Goal: Task Accomplishment & Management: Use online tool/utility

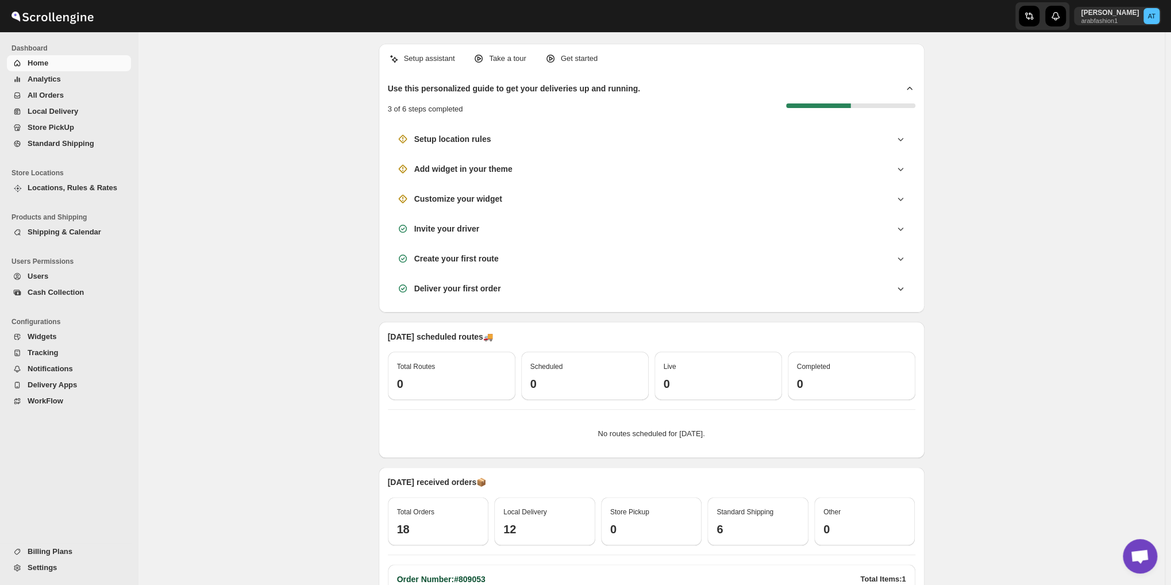
scroll to position [600, 0]
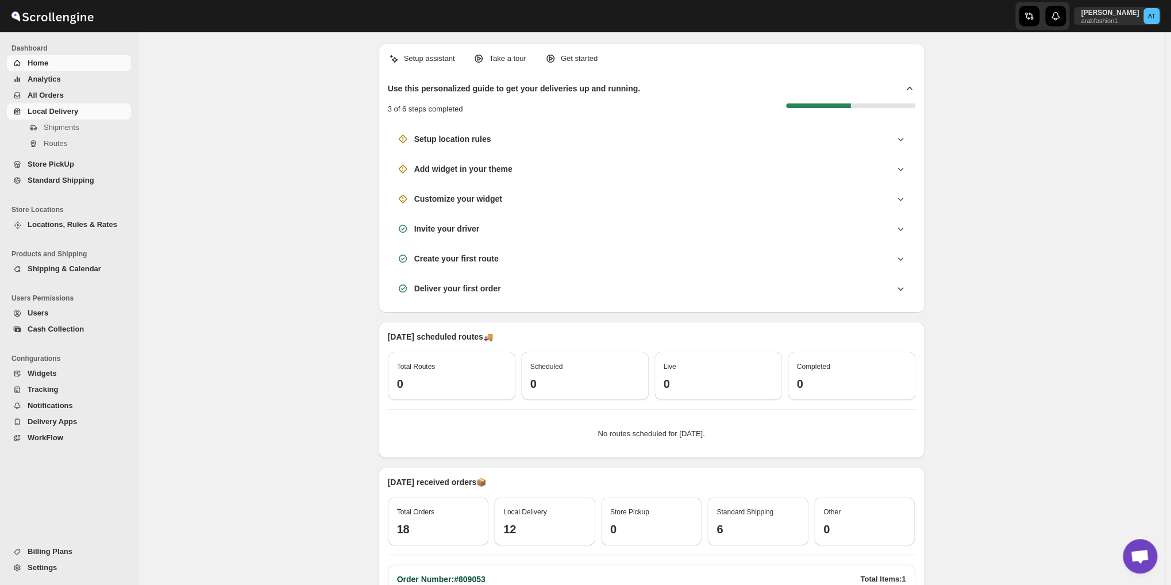
click at [51, 109] on span "Local Delivery" at bounding box center [53, 111] width 51 height 9
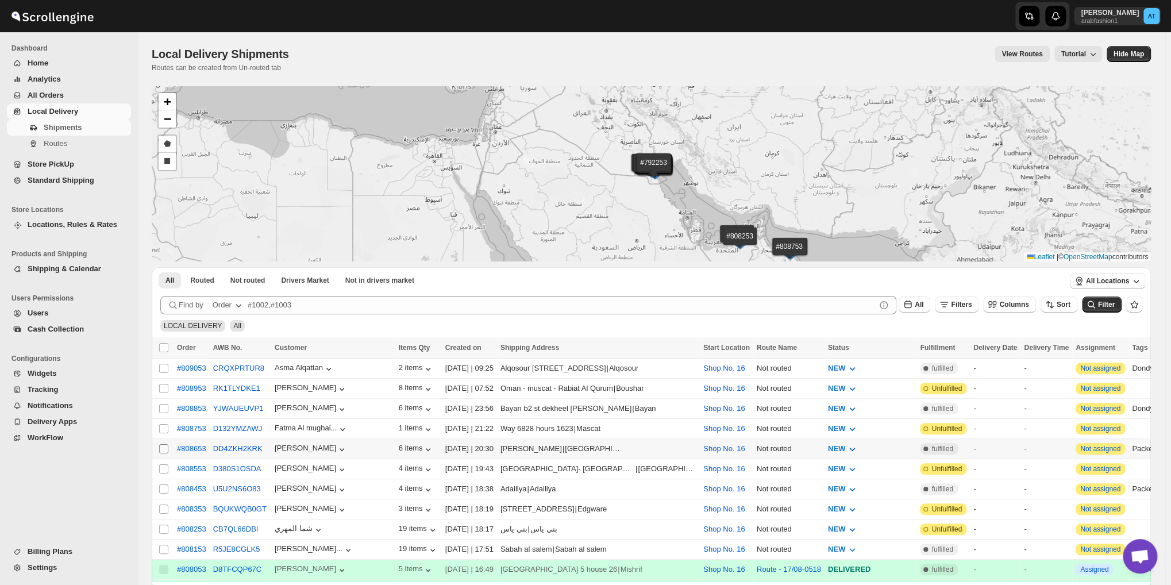
click at [159, 444] on input "Select shipment" at bounding box center [163, 448] width 9 height 9
checkbox input "true"
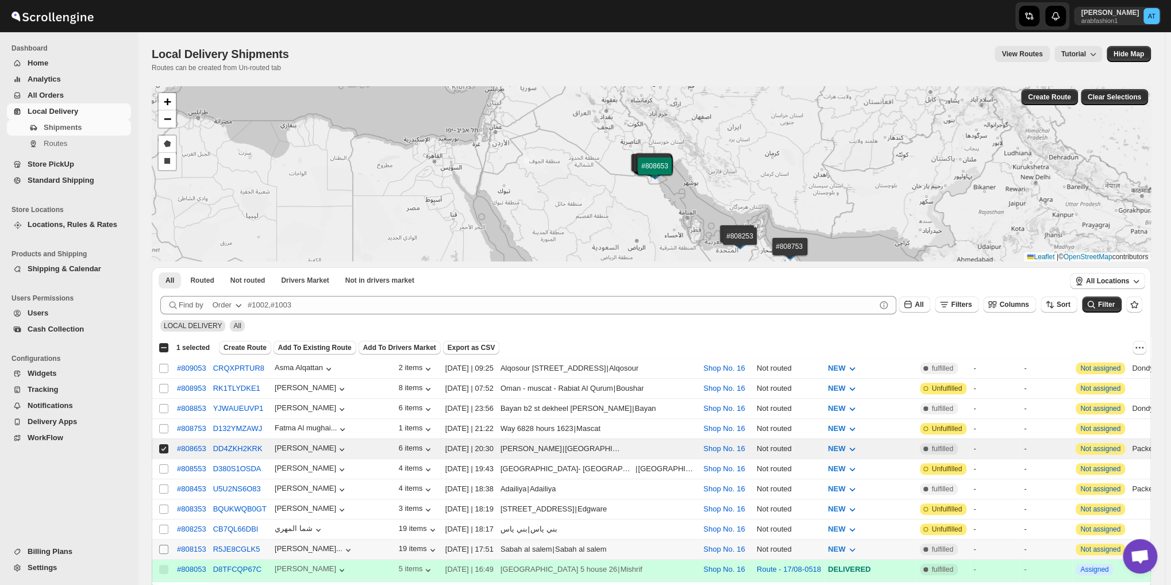
click at [165, 545] on input "Select shipment" at bounding box center [163, 549] width 9 height 9
checkbox input "true"
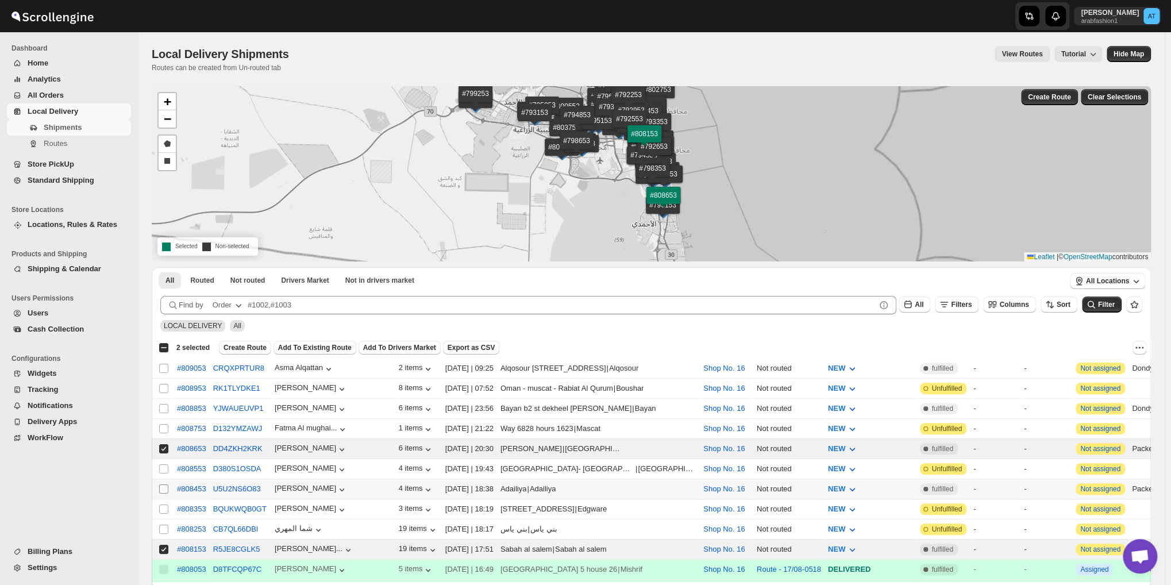
click at [163, 485] on input "Select shipment" at bounding box center [163, 489] width 9 height 9
checkbox input "true"
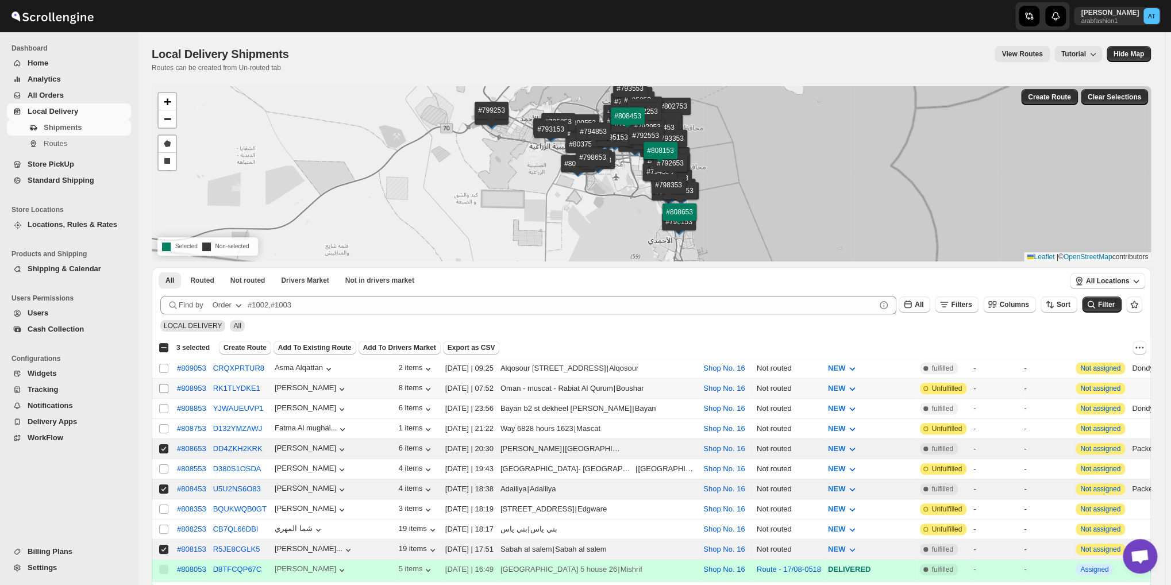
click at [164, 386] on input "Select shipment" at bounding box center [163, 388] width 9 height 9
checkbox input "true"
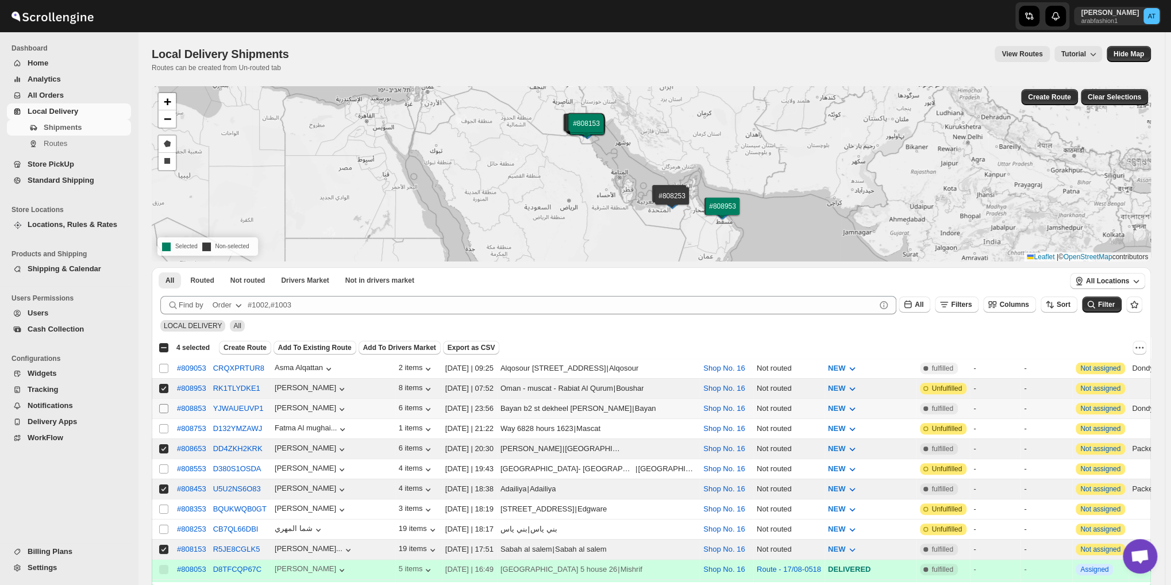
click at [160, 406] on input "Select shipment" at bounding box center [163, 408] width 9 height 9
click at [239, 281] on span "Not routed" at bounding box center [247, 280] width 35 height 9
click at [230, 349] on span "Create Route" at bounding box center [245, 347] width 43 height 9
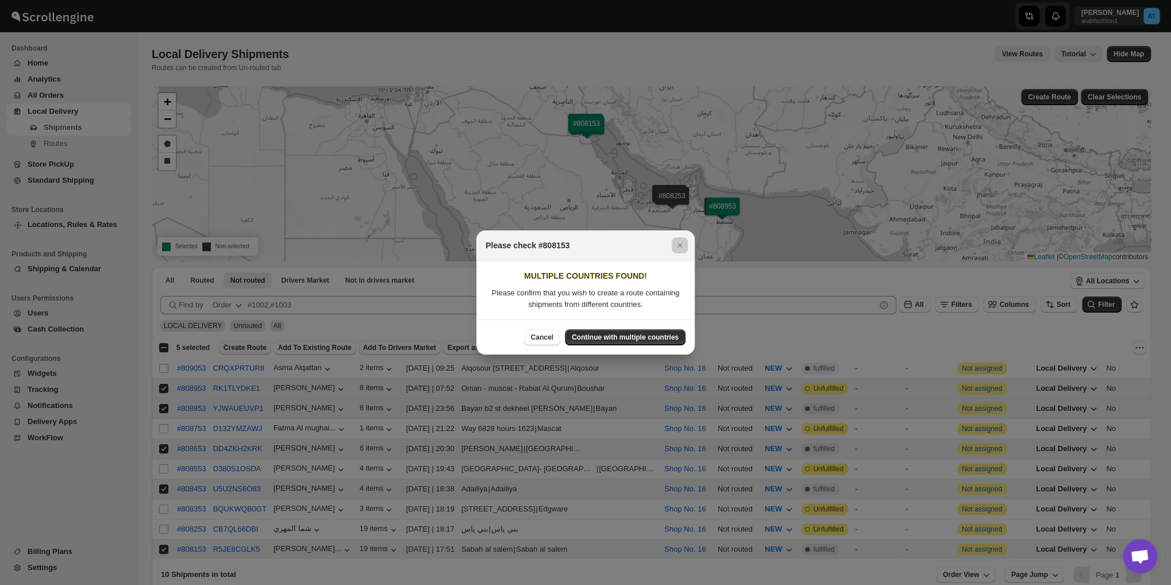
click at [240, 275] on div at bounding box center [585, 292] width 1171 height 585
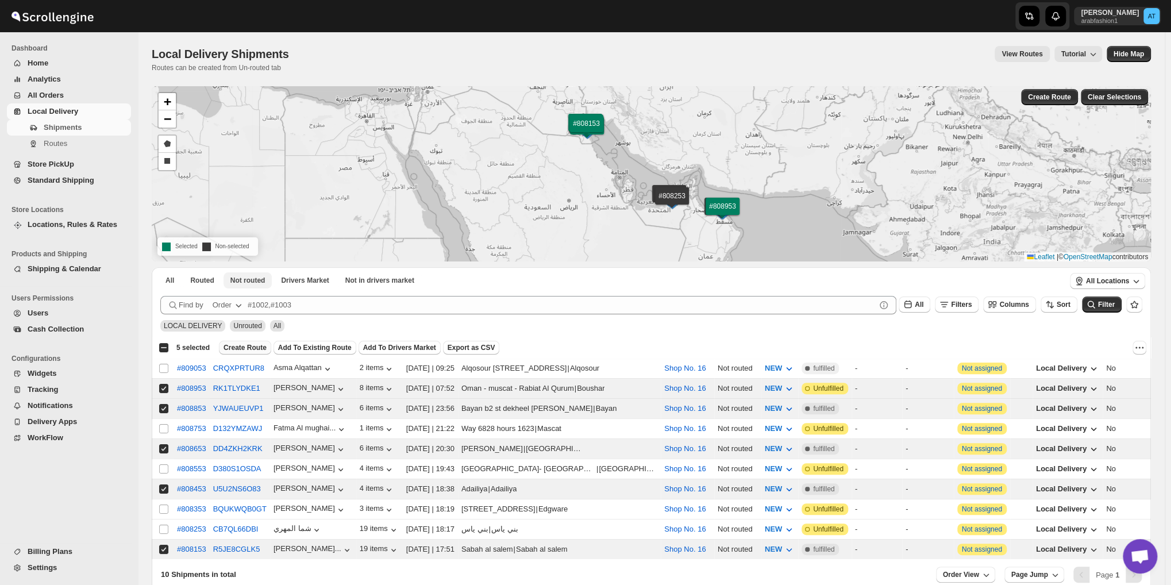
click at [240, 276] on span "Not routed" at bounding box center [247, 280] width 35 height 9
click at [241, 282] on span "Not routed" at bounding box center [247, 280] width 35 height 9
click at [240, 347] on span "Create Route" at bounding box center [245, 347] width 43 height 9
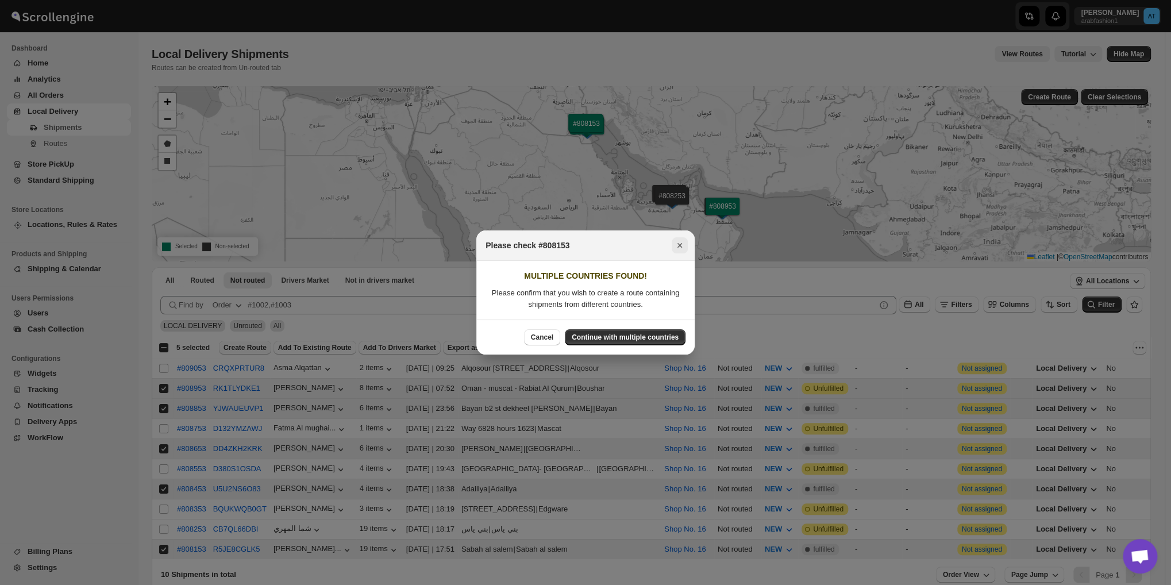
click at [679, 243] on icon "Close" at bounding box center [679, 245] width 11 height 11
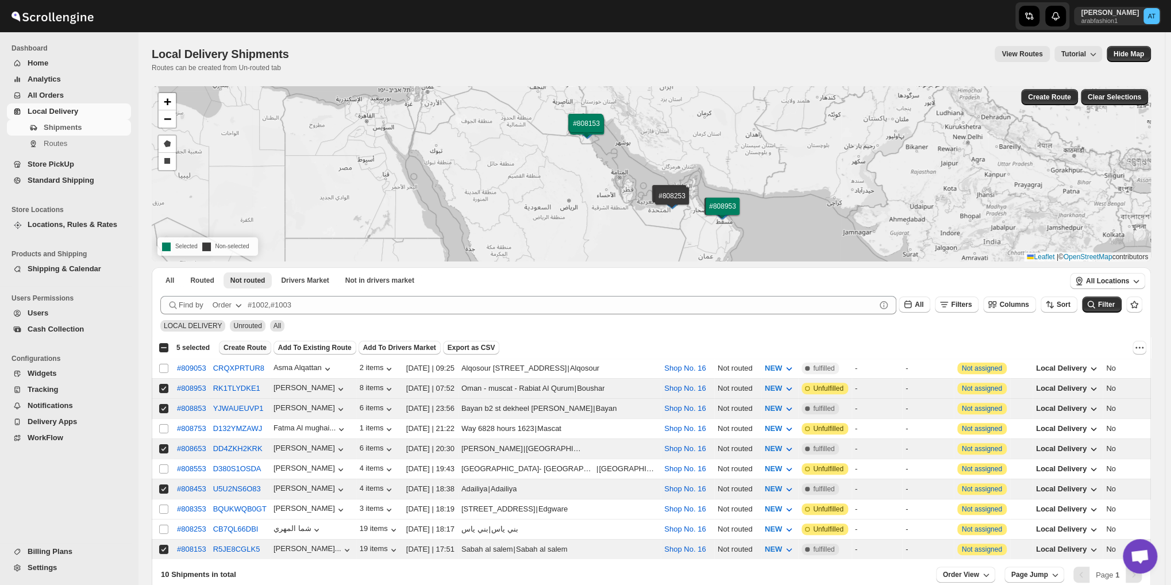
click at [240, 348] on span "Create Route" at bounding box center [245, 347] width 43 height 9
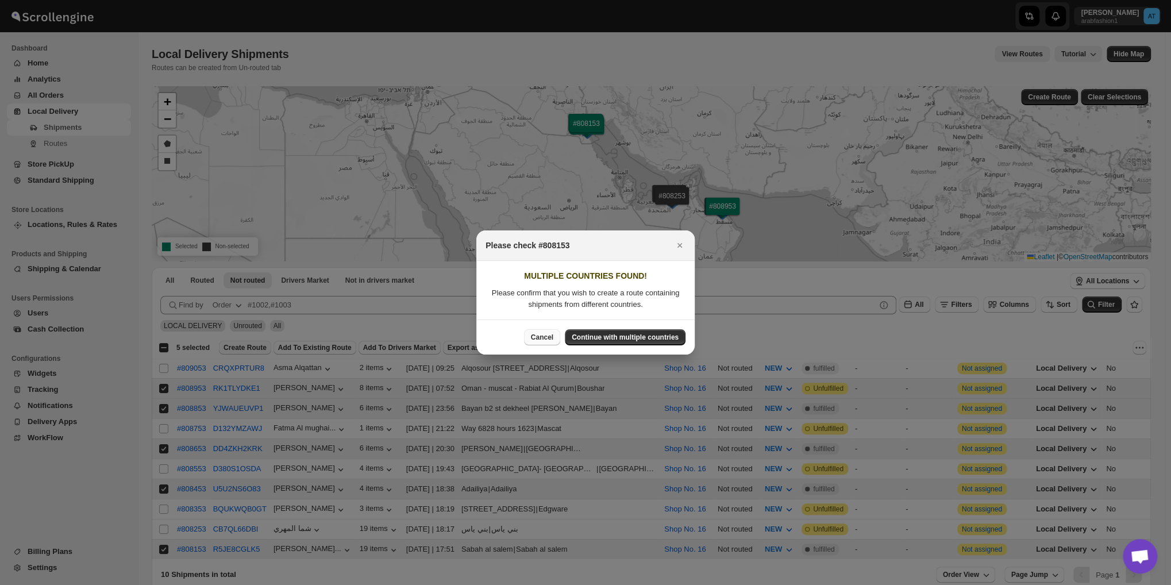
click at [545, 340] on span "Cancel" at bounding box center [542, 337] width 22 height 9
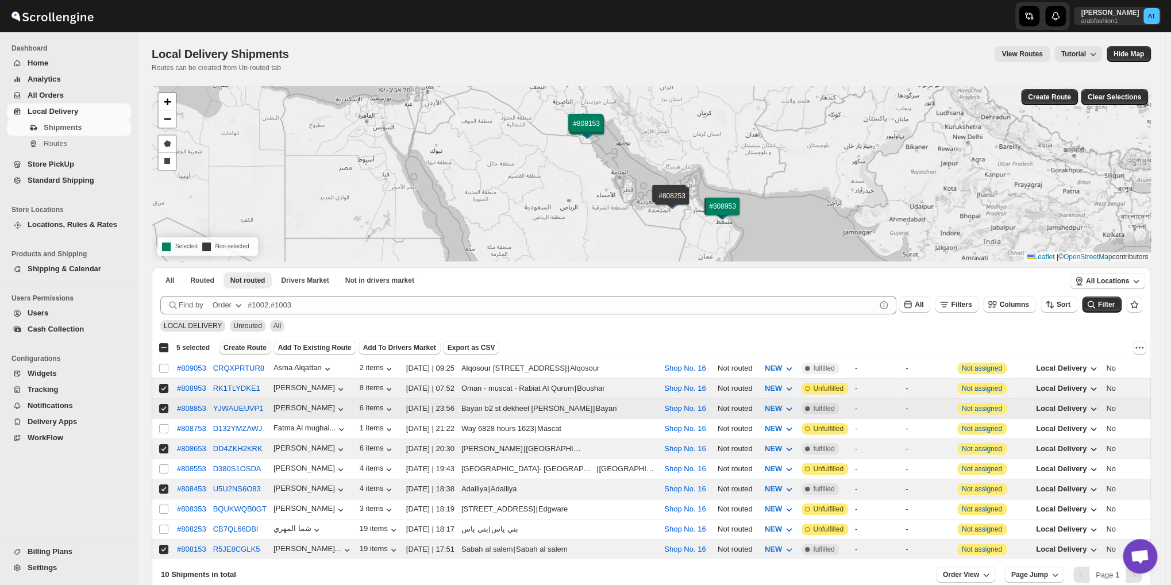
click at [161, 408] on input "Select shipment" at bounding box center [163, 408] width 9 height 9
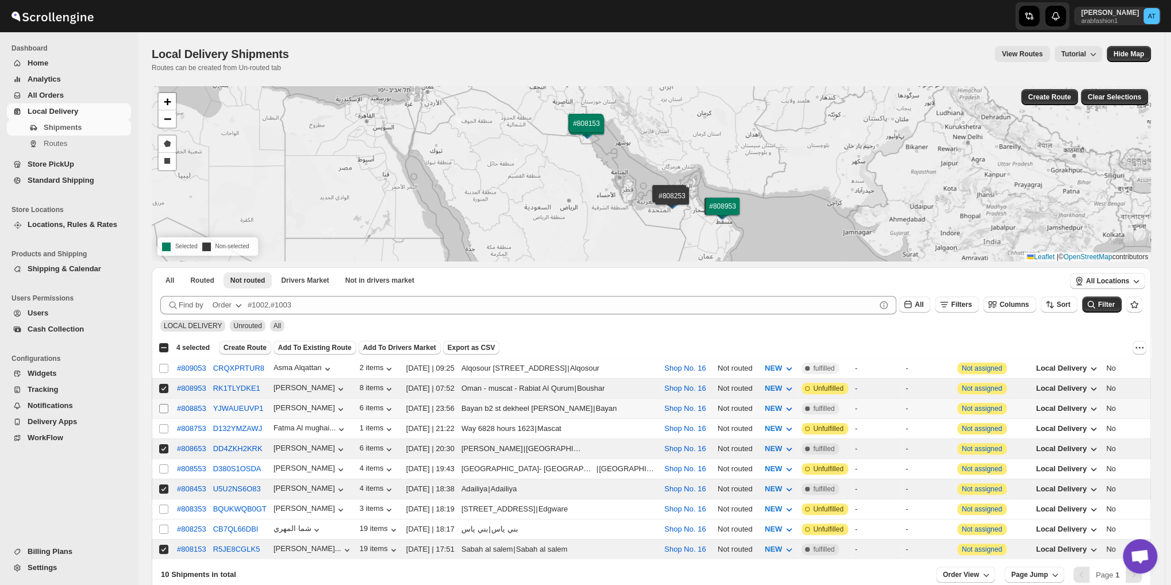
click at [163, 404] on input "Select shipment" at bounding box center [163, 408] width 9 height 9
checkbox input "true"
click at [163, 371] on input "Select shipment" at bounding box center [163, 368] width 9 height 9
checkbox input "true"
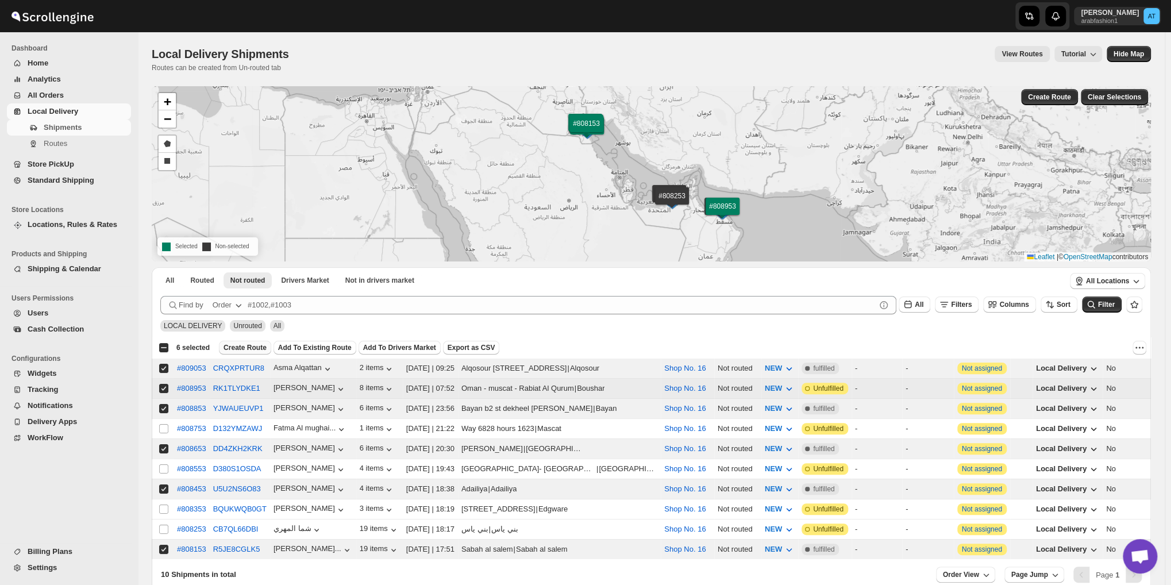
click at [161, 385] on input "Select shipment" at bounding box center [163, 388] width 9 height 9
checkbox input "false"
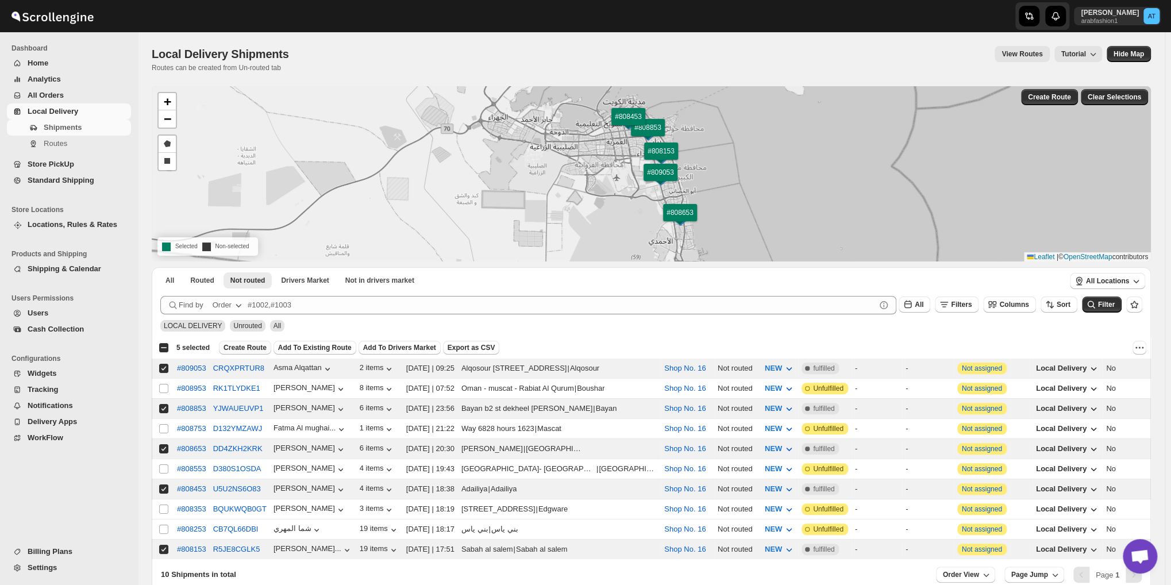
click at [241, 348] on span "Create Route" at bounding box center [245, 347] width 43 height 9
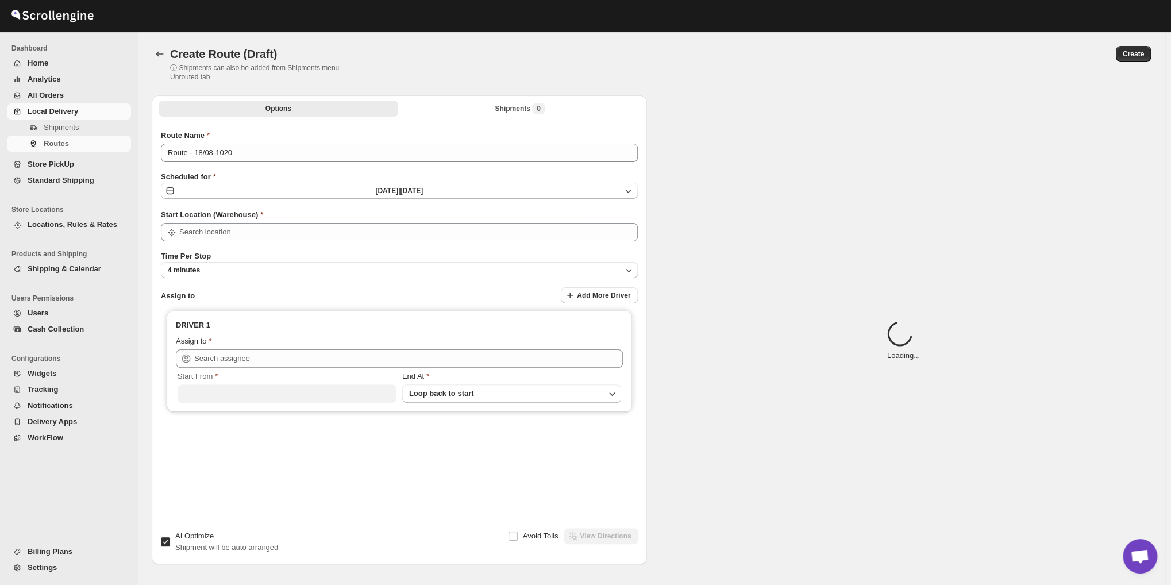
type input "Route - 18/08-1020"
type input "Shop No. 16"
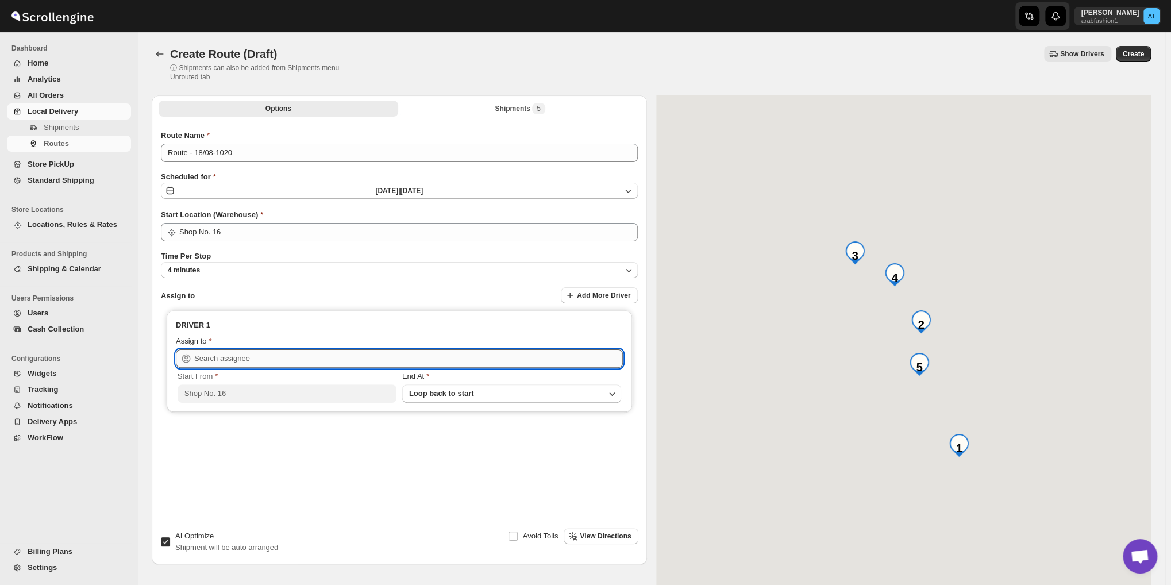
click at [309, 357] on input "text" at bounding box center [408, 358] width 429 height 18
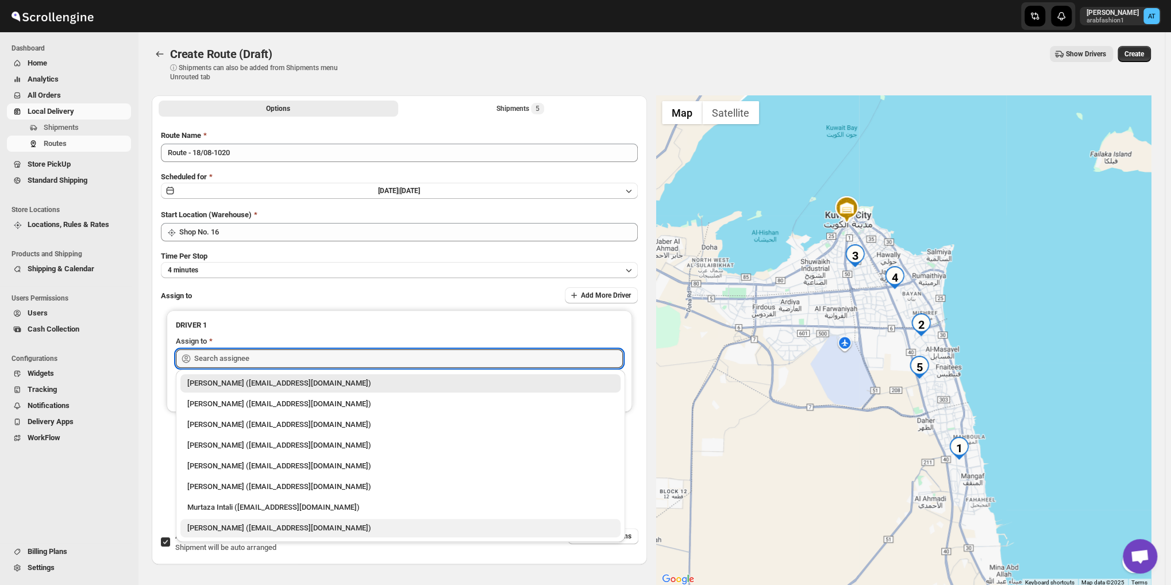
click at [246, 532] on div "[PERSON_NAME] ([EMAIL_ADDRESS][DOMAIN_NAME])" at bounding box center [400, 527] width 426 height 11
type input "[PERSON_NAME] ([EMAIL_ADDRESS][DOMAIN_NAME])"
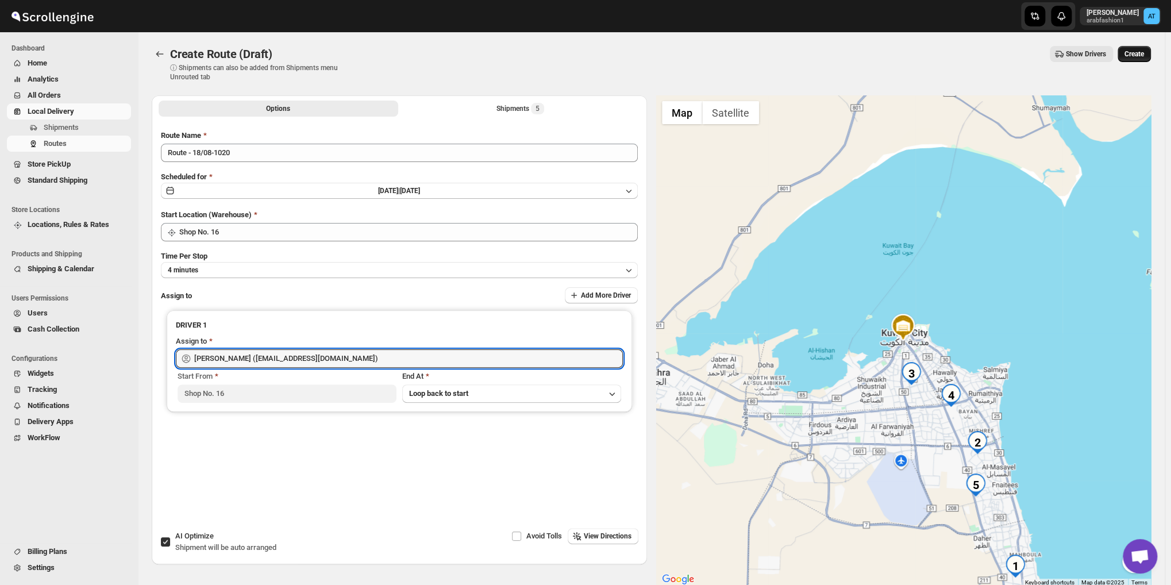
click at [1138, 53] on span "Create" at bounding box center [1135, 53] width 20 height 9
